Goal: Transaction & Acquisition: Purchase product/service

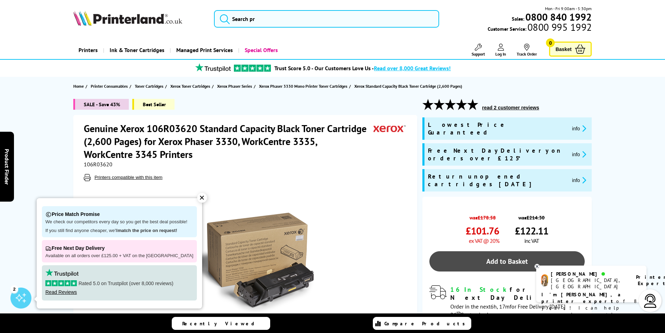
click at [505, 251] on link "Add to Basket" at bounding box center [506, 261] width 155 height 20
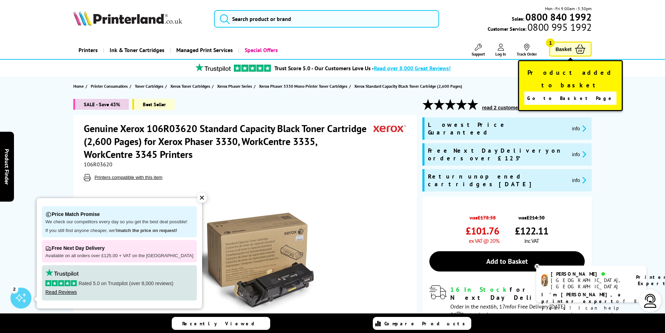
click at [572, 52] on link "Basket 1" at bounding box center [570, 49] width 43 height 15
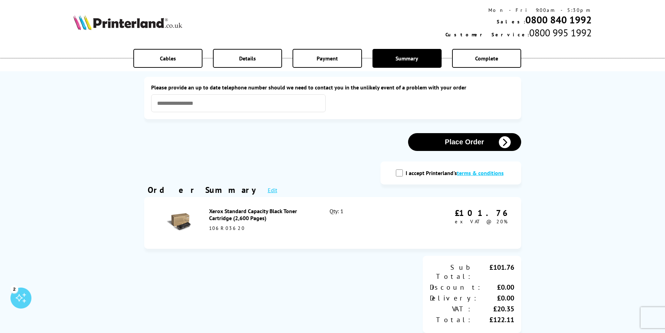
click at [400, 173] on input "I accept Printerland's terms & conditions" at bounding box center [399, 172] width 7 height 7
checkbox input "true"
click at [252, 107] on input "text" at bounding box center [238, 103] width 174 height 18
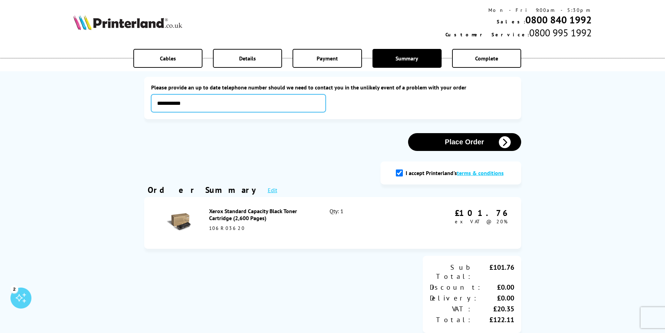
type input "**********"
click at [458, 140] on button "Place Order" at bounding box center [464, 142] width 113 height 18
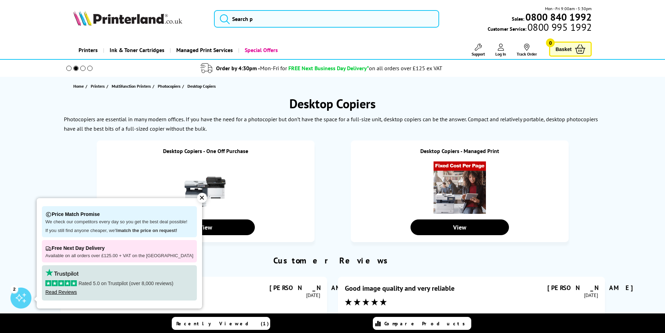
drag, startPoint x: 196, startPoint y: 197, endPoint x: 240, endPoint y: 213, distance: 46.7
click at [197, 197] on div "✕" at bounding box center [202, 198] width 10 height 10
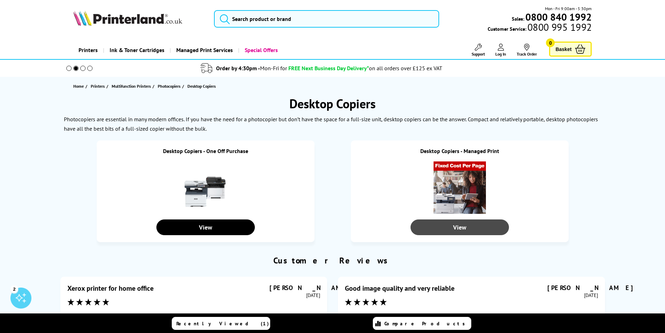
click at [466, 228] on div "View" at bounding box center [459, 227] width 98 height 16
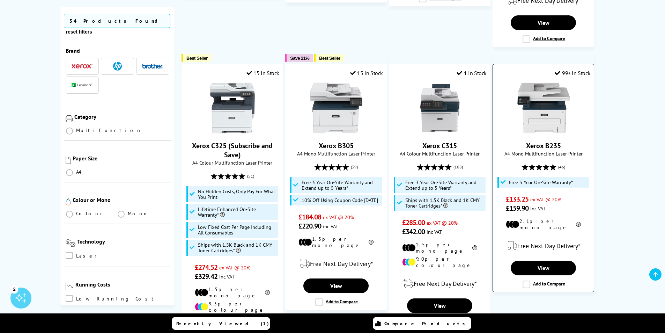
scroll to position [419, 0]
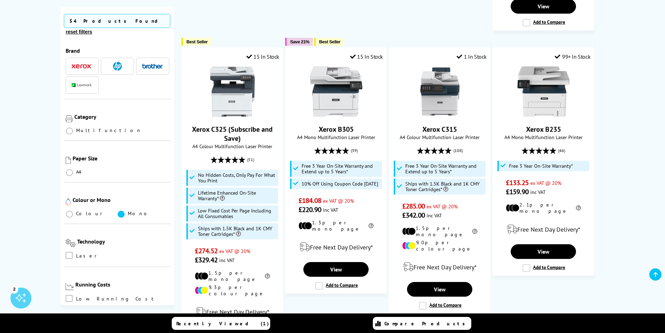
click at [118, 210] on span at bounding box center [121, 213] width 7 height 7
click at [128, 211] on input "radio" at bounding box center [128, 211] width 0 height 0
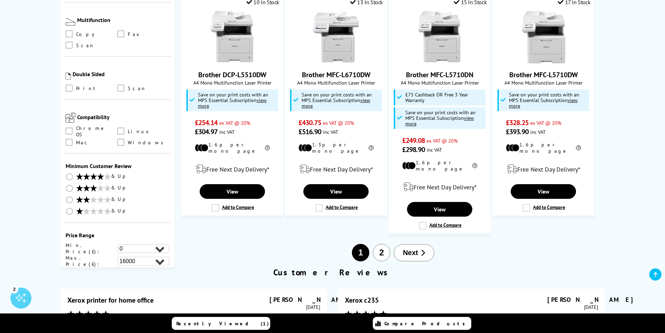
scroll to position [593, 0]
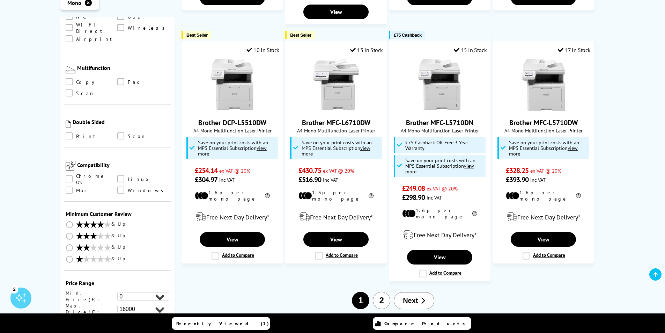
click at [411, 296] on span "Next" at bounding box center [410, 300] width 15 height 8
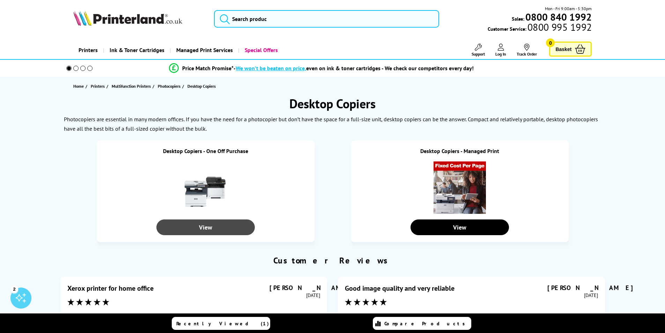
click at [199, 229] on div "View" at bounding box center [205, 227] width 98 height 16
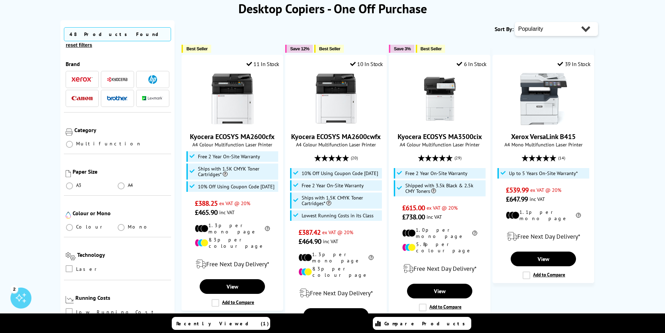
scroll to position [105, 0]
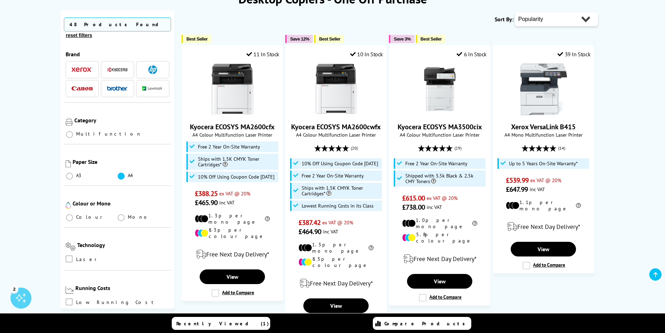
click at [121, 172] on span at bounding box center [121, 175] width 7 height 7
click at [128, 173] on input "radio" at bounding box center [128, 173] width 0 height 0
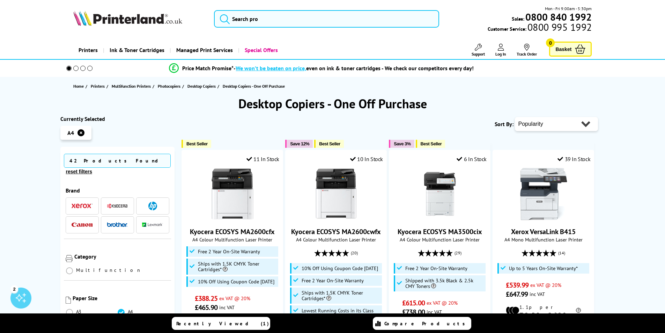
scroll to position [174, 0]
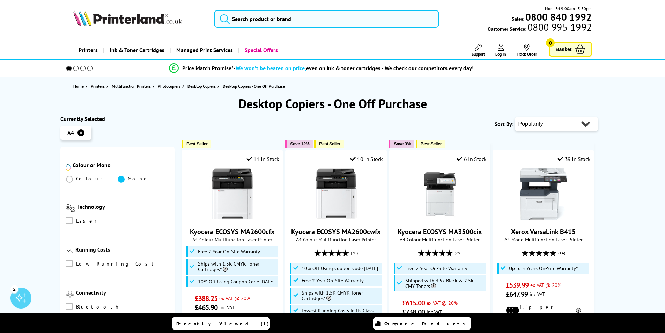
click at [121, 176] on span at bounding box center [121, 179] width 7 height 7
click at [128, 176] on input "radio" at bounding box center [128, 176] width 0 height 0
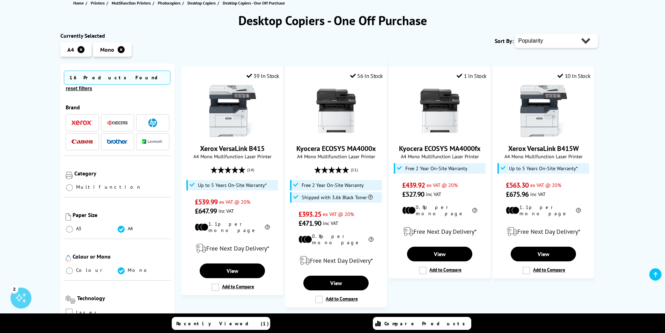
scroll to position [105, 0]
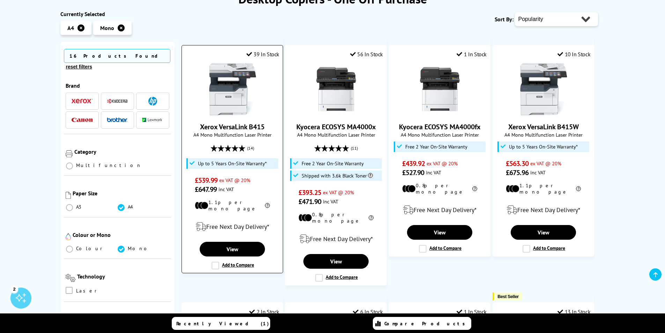
click at [237, 101] on img at bounding box center [232, 89] width 52 height 52
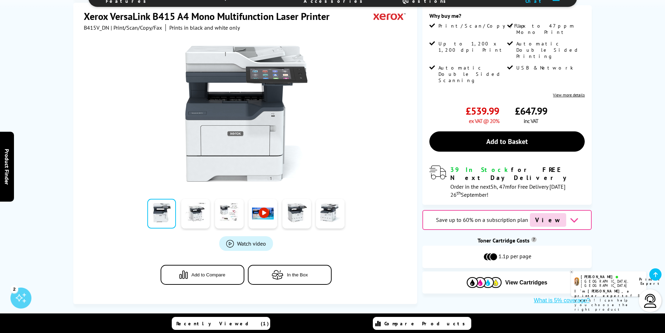
scroll to position [35, 0]
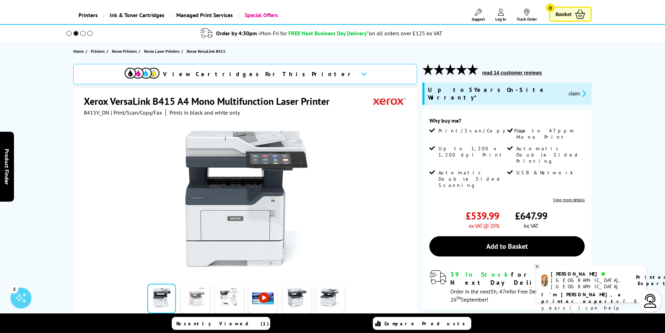
click at [193, 301] on link at bounding box center [195, 298] width 29 height 30
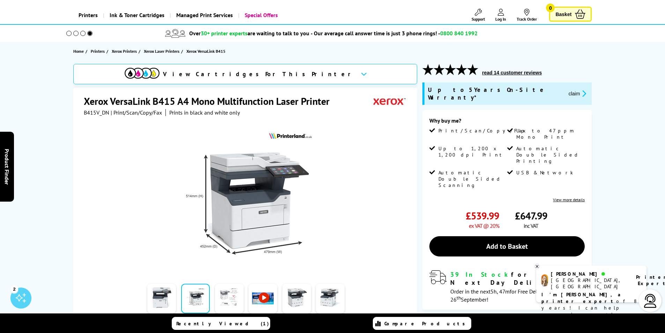
click at [229, 298] on link at bounding box center [229, 298] width 29 height 30
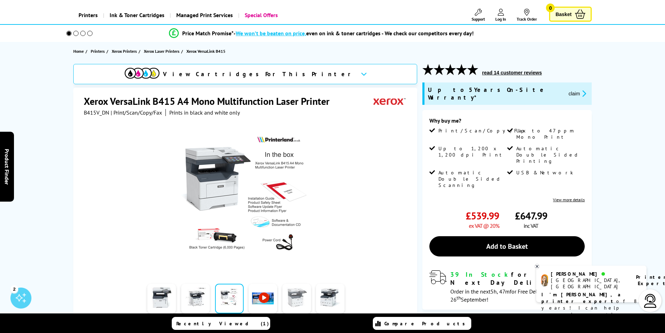
drag, startPoint x: 259, startPoint y: 298, endPoint x: 302, endPoint y: 307, distance: 43.7
click at [310, 309] on div at bounding box center [246, 298] width 202 height 35
click at [301, 304] on link at bounding box center [296, 298] width 29 height 30
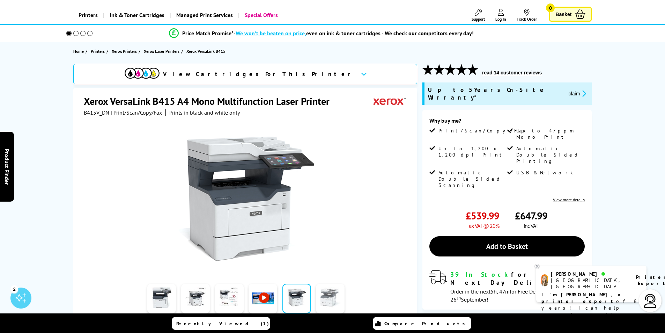
click at [322, 300] on link at bounding box center [330, 298] width 29 height 30
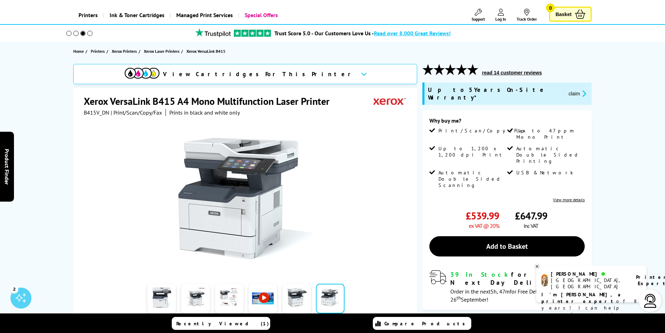
click at [538, 265] on icon at bounding box center [537, 265] width 5 height 5
